Goal: Navigation & Orientation: Find specific page/section

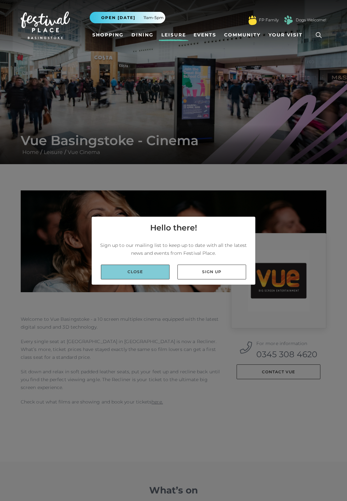
click at [141, 279] on link "Close" at bounding box center [135, 272] width 69 height 15
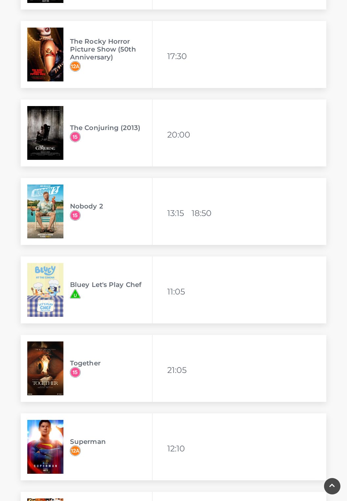
scroll to position [988, 0]
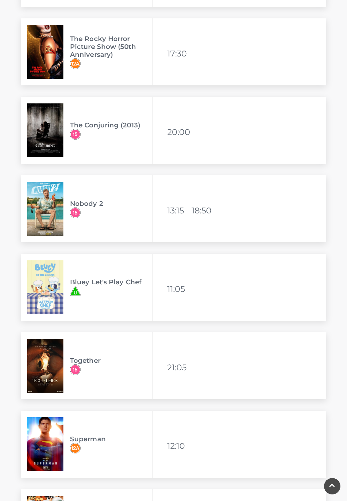
click at [100, 359] on h3 "Together" at bounding box center [111, 360] width 82 height 8
click at [48, 361] on img at bounding box center [45, 366] width 36 height 54
click at [39, 359] on img at bounding box center [45, 366] width 36 height 54
click at [39, 366] on img at bounding box center [45, 366] width 36 height 54
click at [180, 369] on li "21:05" at bounding box center [178, 367] width 23 height 16
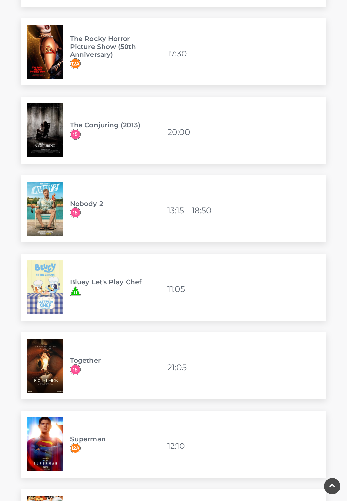
click at [175, 367] on li "21:05" at bounding box center [178, 367] width 23 height 16
click at [175, 370] on li "21:05" at bounding box center [178, 367] width 23 height 16
click at [174, 371] on li "21:05" at bounding box center [178, 367] width 23 height 16
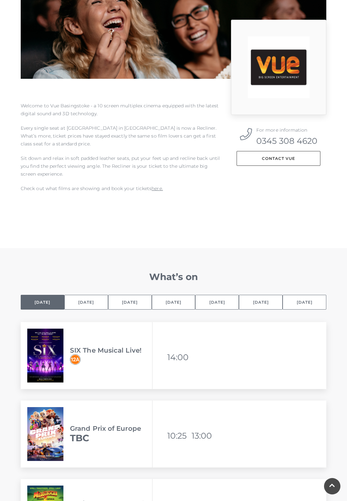
scroll to position [0, 0]
